Goal: Understand site structure: Understand site structure

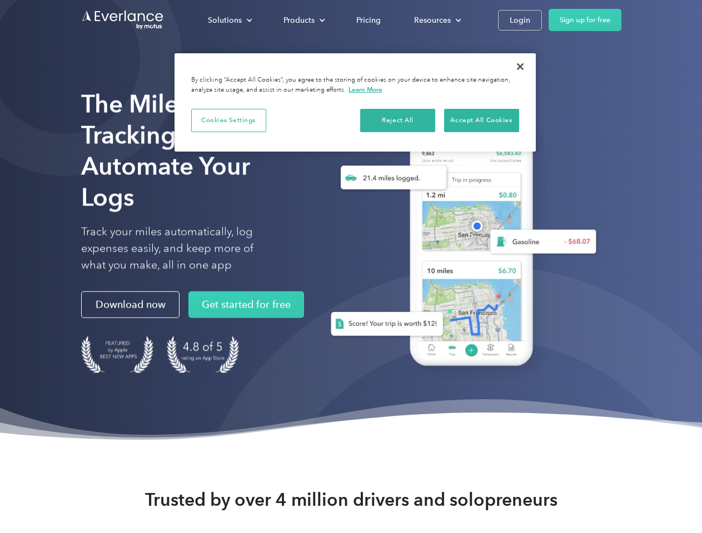
click at [229, 20] on div "Solutions" at bounding box center [225, 20] width 34 height 14
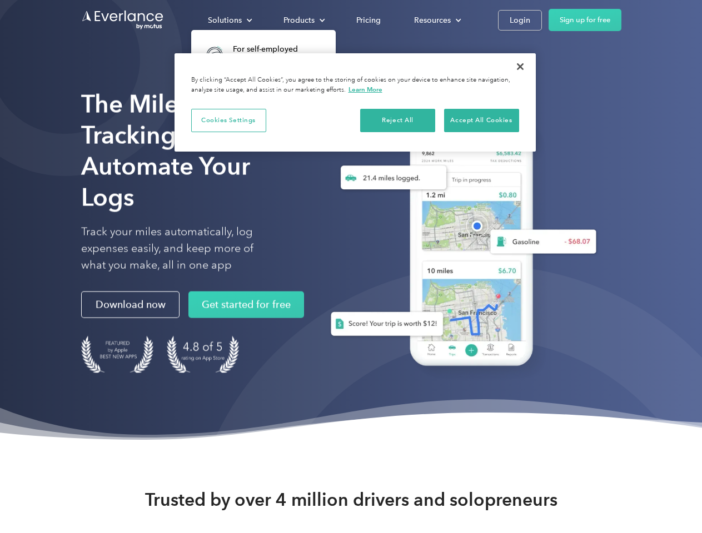
click at [303, 20] on div "Products" at bounding box center [298, 20] width 31 height 14
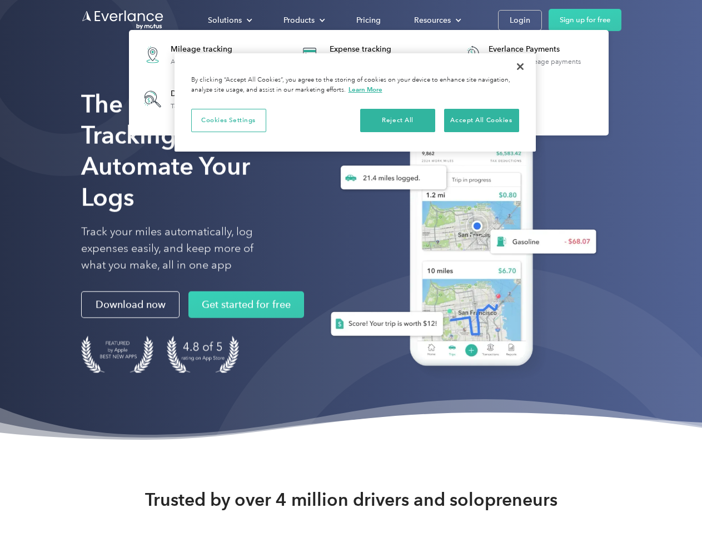
click at [436, 20] on div "Resources" at bounding box center [432, 20] width 37 height 14
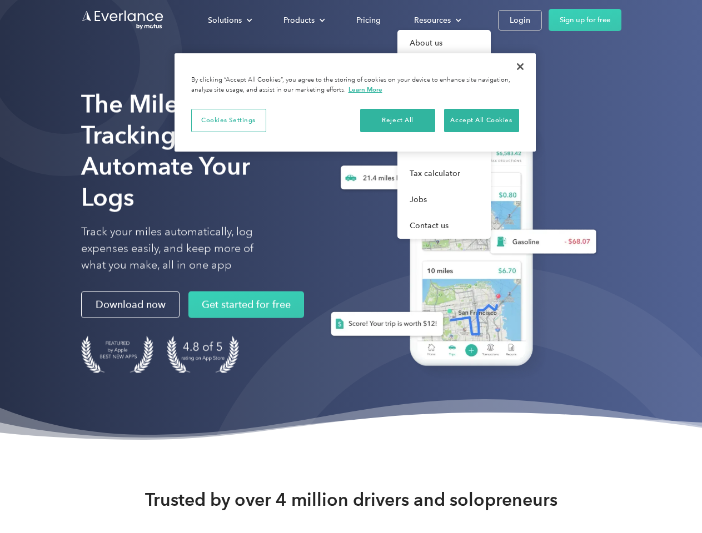
click at [228, 120] on button "Cookies Settings" at bounding box center [228, 120] width 75 height 23
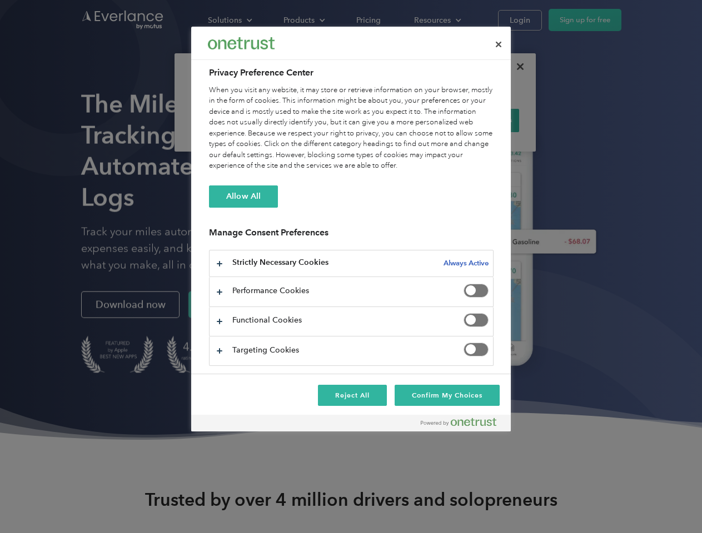
click at [398, 120] on div "When you visit any website, it may store or retrieve information on your browse…" at bounding box center [351, 128] width 284 height 87
click at [481, 120] on div "When you visit any website, it may store or retrieve information on your browse…" at bounding box center [351, 128] width 284 height 87
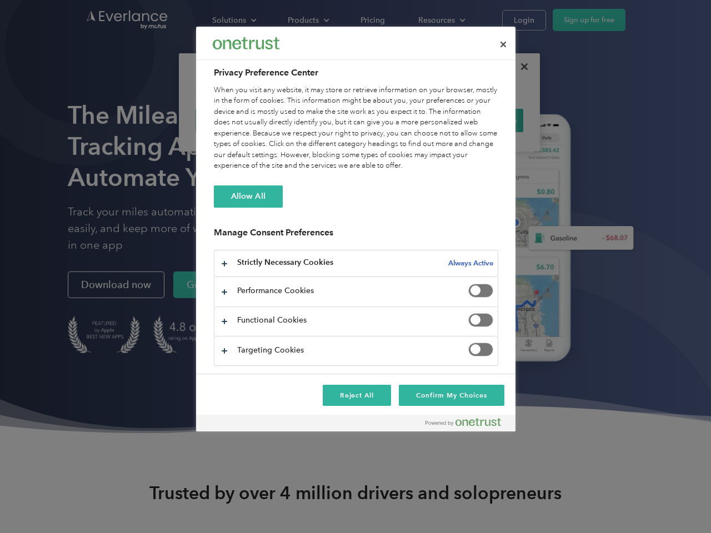
click at [520, 67] on div at bounding box center [355, 266] width 711 height 533
